Goal: Task Accomplishment & Management: Complete application form

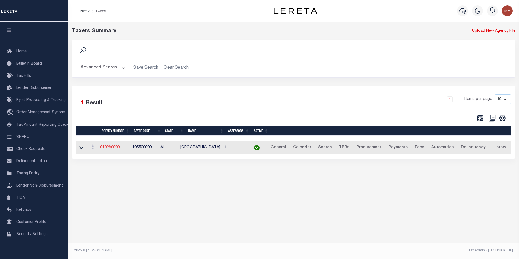
click at [112, 148] on link "010280000" at bounding box center [110, 148] width 20 height 4
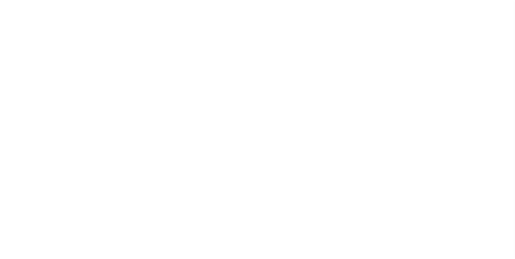
select select
checkbox input "false"
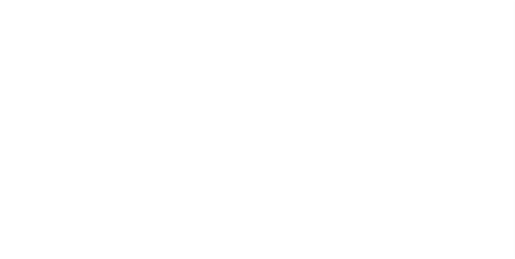
checkbox input "false"
type input "105500000"
